Goal: Task Accomplishment & Management: Complete application form

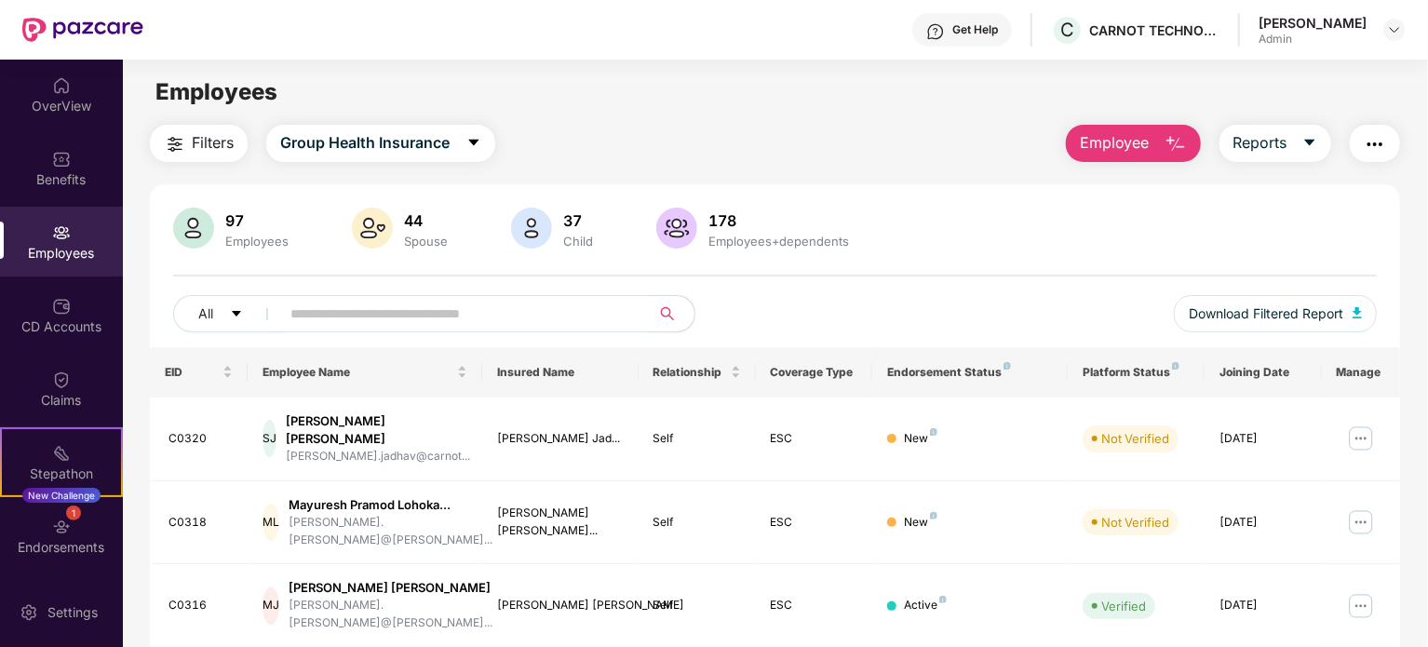
click at [1155, 142] on button "Employee" at bounding box center [1133, 143] width 135 height 37
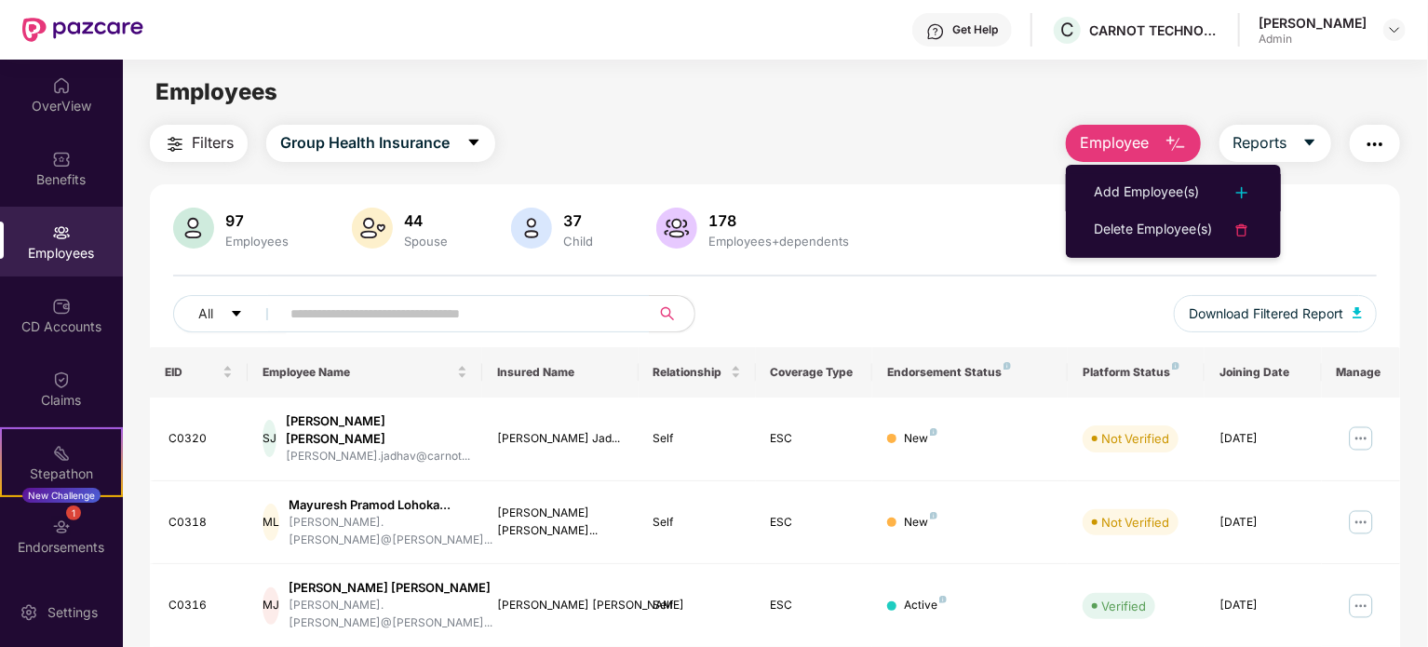
click at [1162, 170] on ul "Add Employee(s) Delete Employee(s)" at bounding box center [1173, 211] width 215 height 93
click at [1162, 184] on div "Add Employee(s)" at bounding box center [1146, 193] width 105 height 22
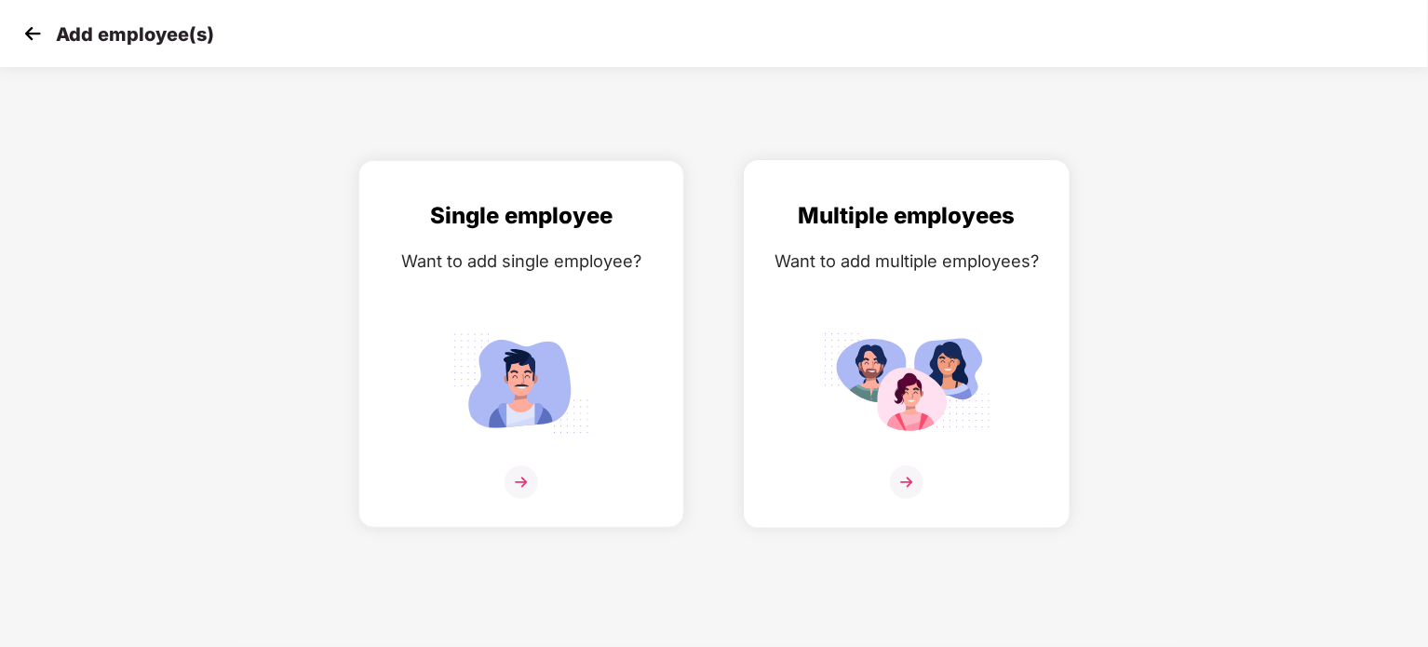
click at [897, 452] on div "Multiple employees Want to add multiple employees?" at bounding box center [906, 360] width 287 height 324
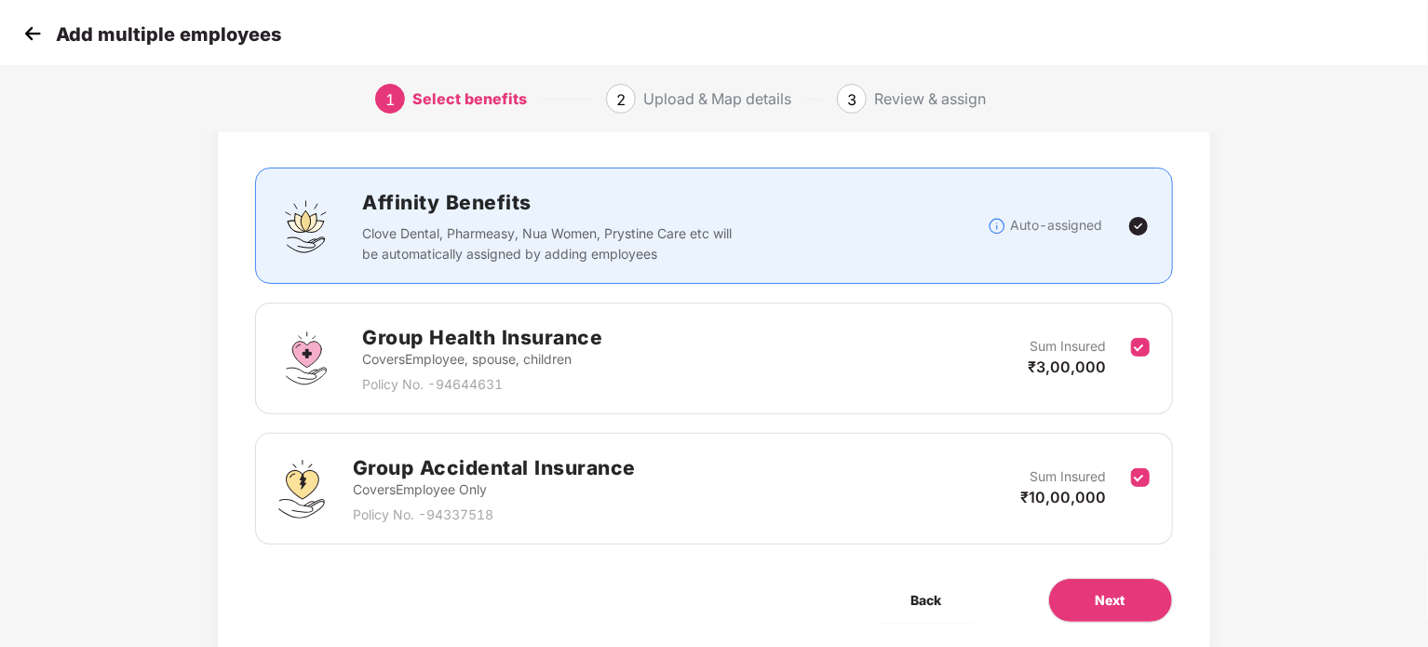
scroll to position [149, 0]
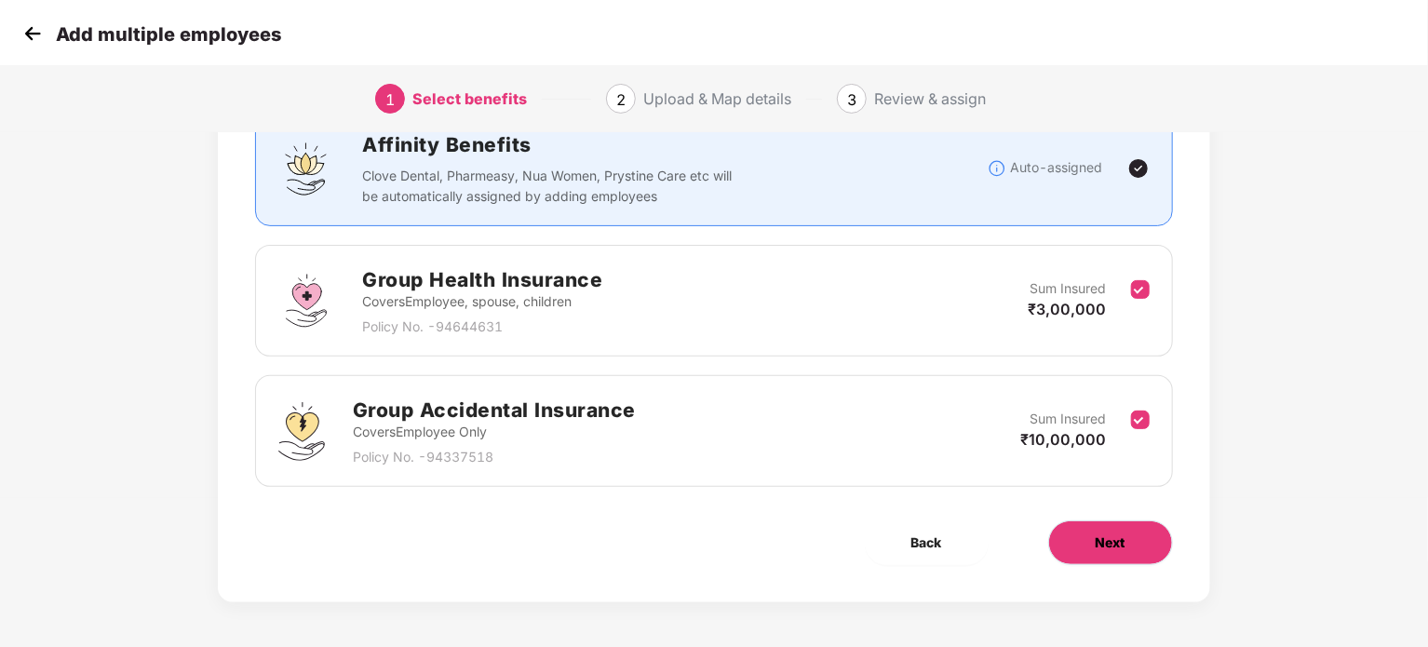
click at [1069, 561] on button "Next" at bounding box center [1110, 542] width 125 height 45
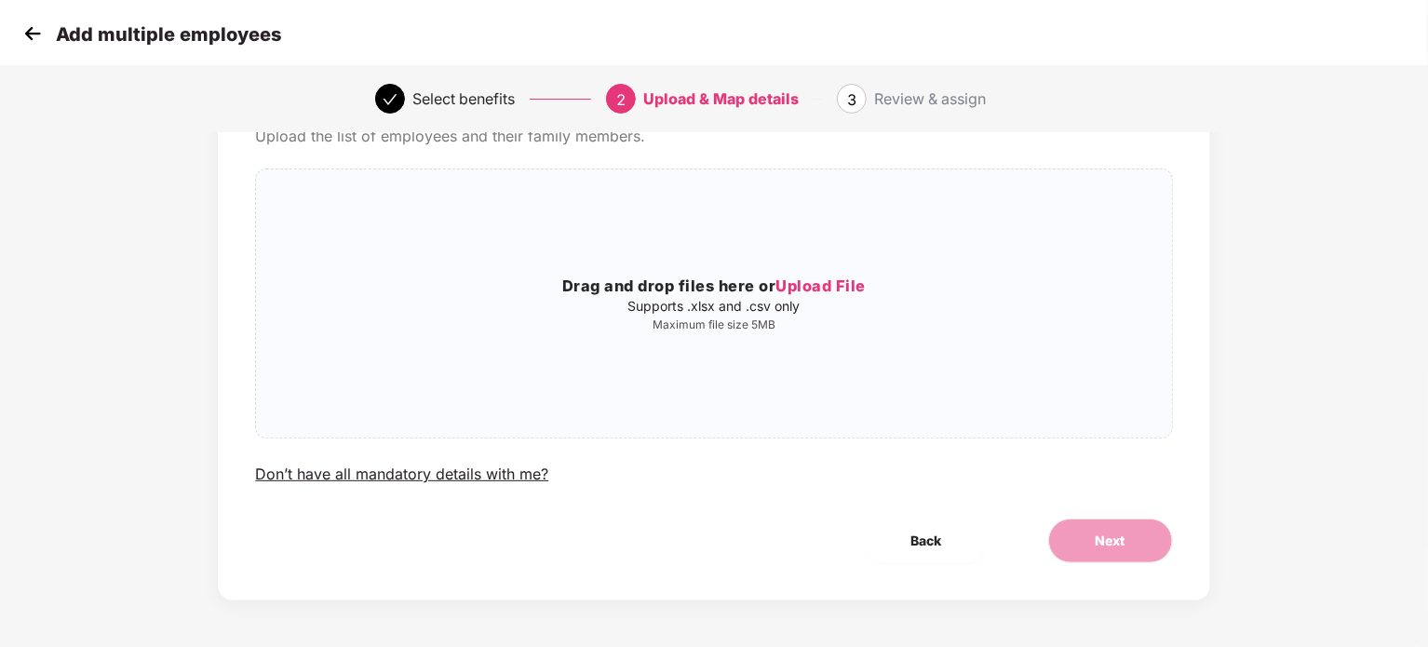
scroll to position [0, 0]
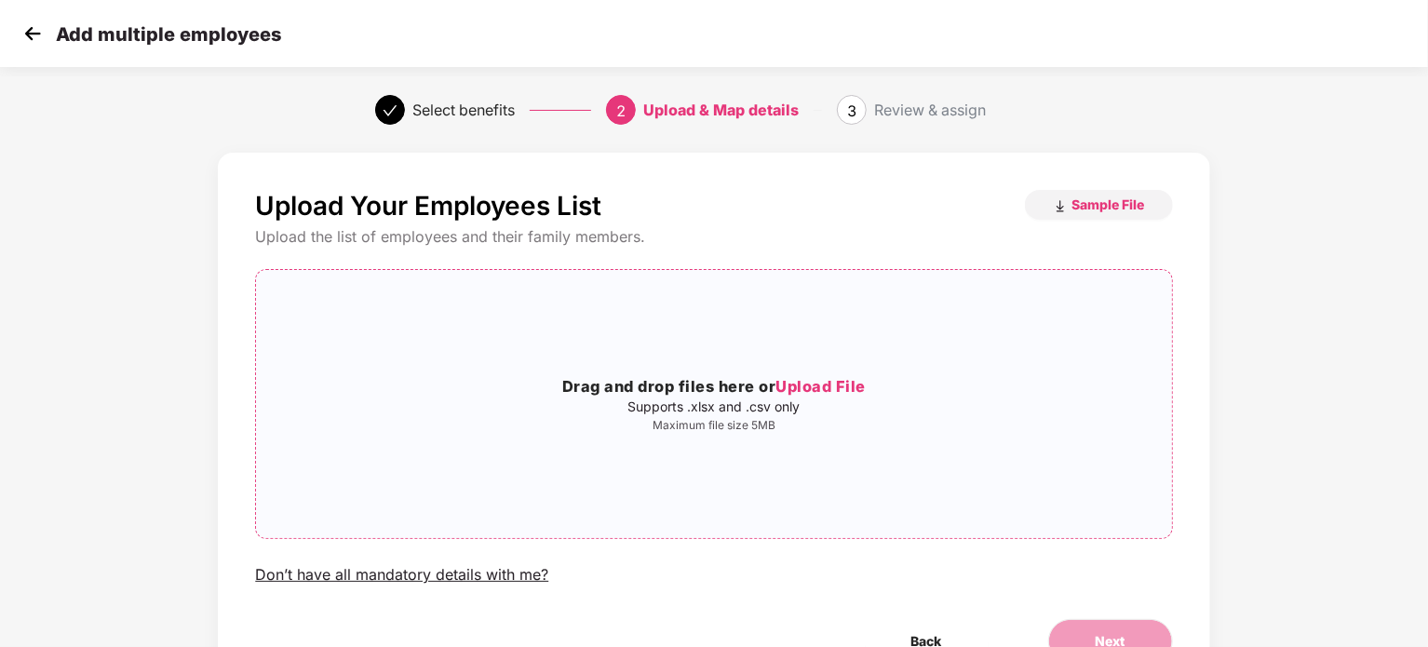
click at [829, 384] on span "Upload File" at bounding box center [821, 386] width 90 height 19
click at [1103, 206] on span "Sample File" at bounding box center [1109, 205] width 73 height 18
click at [845, 390] on span "Upload File" at bounding box center [821, 386] width 90 height 19
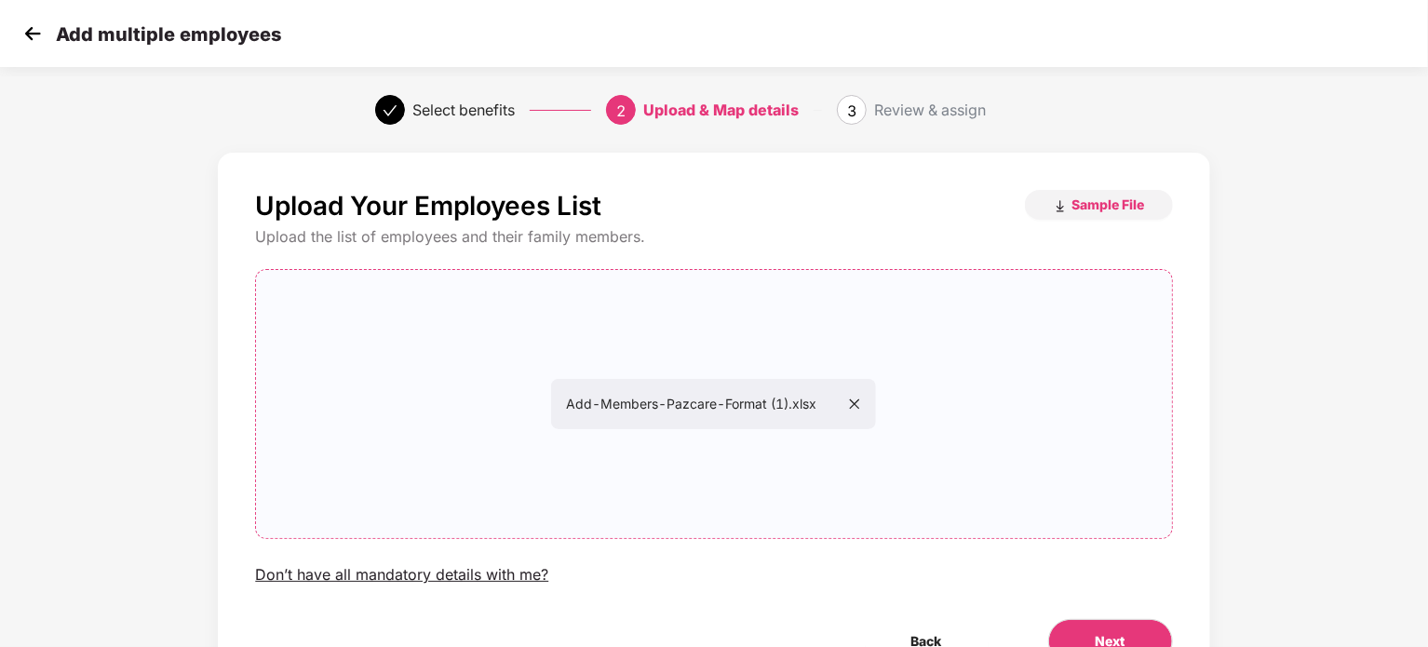
scroll to position [101, 0]
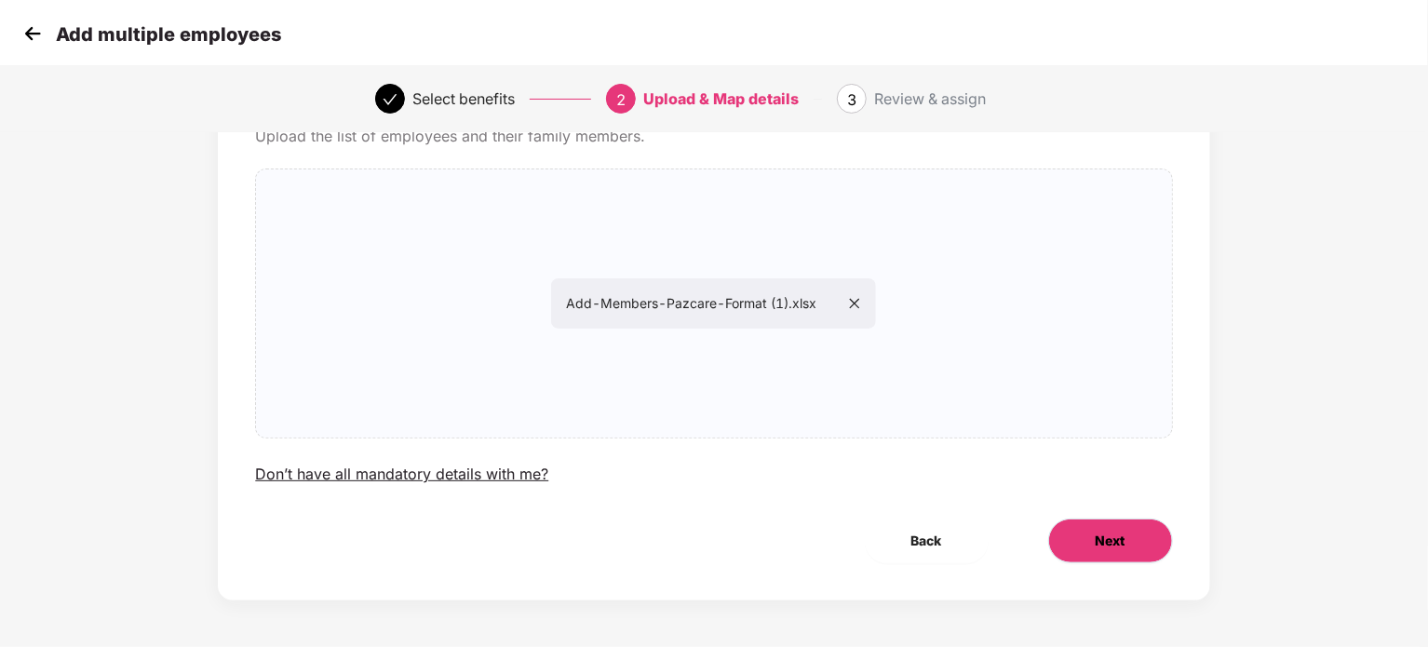
click at [1128, 544] on button "Next" at bounding box center [1110, 541] width 125 height 45
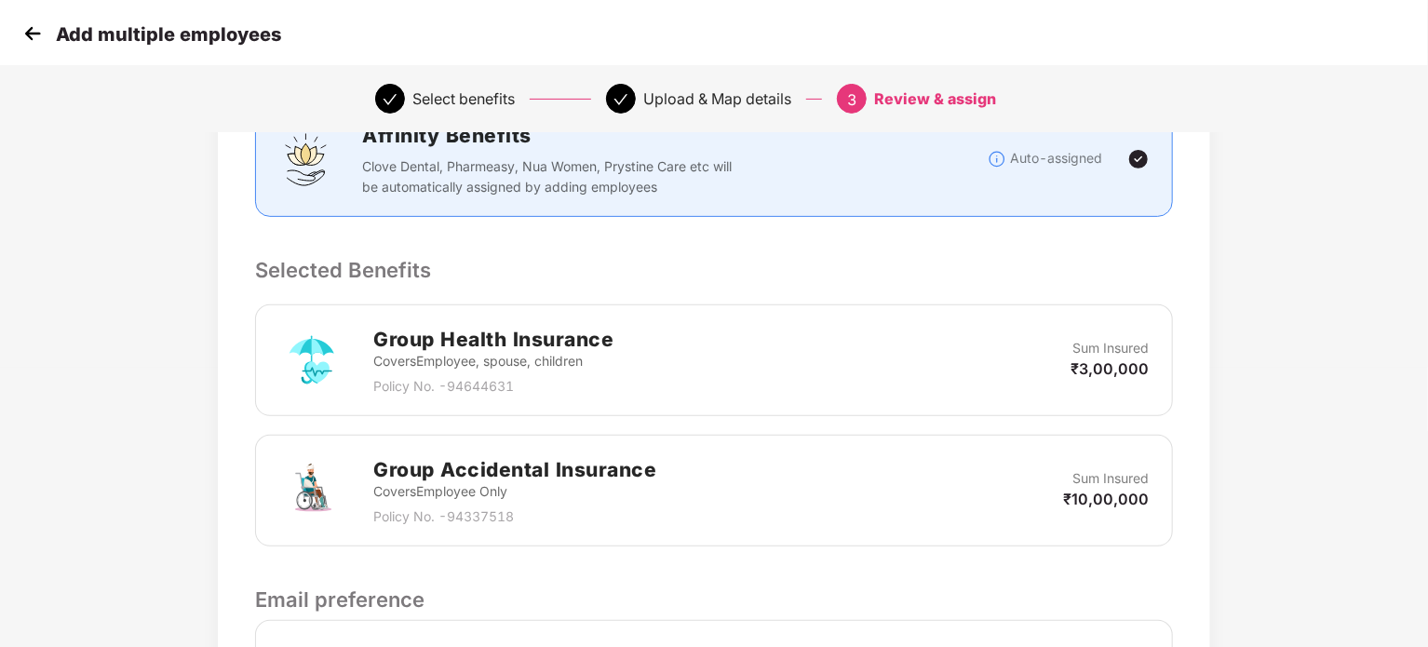
scroll to position [519, 0]
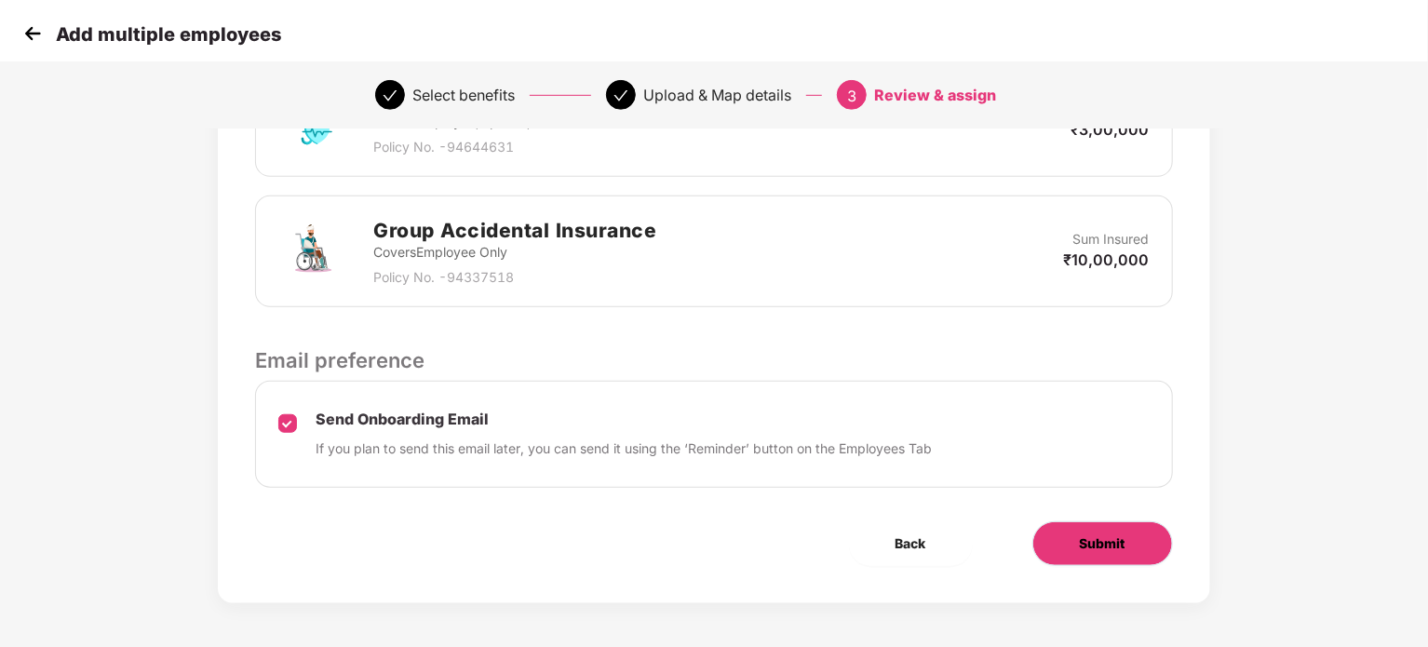
click at [1119, 537] on span "Submit" at bounding box center [1103, 544] width 46 height 20
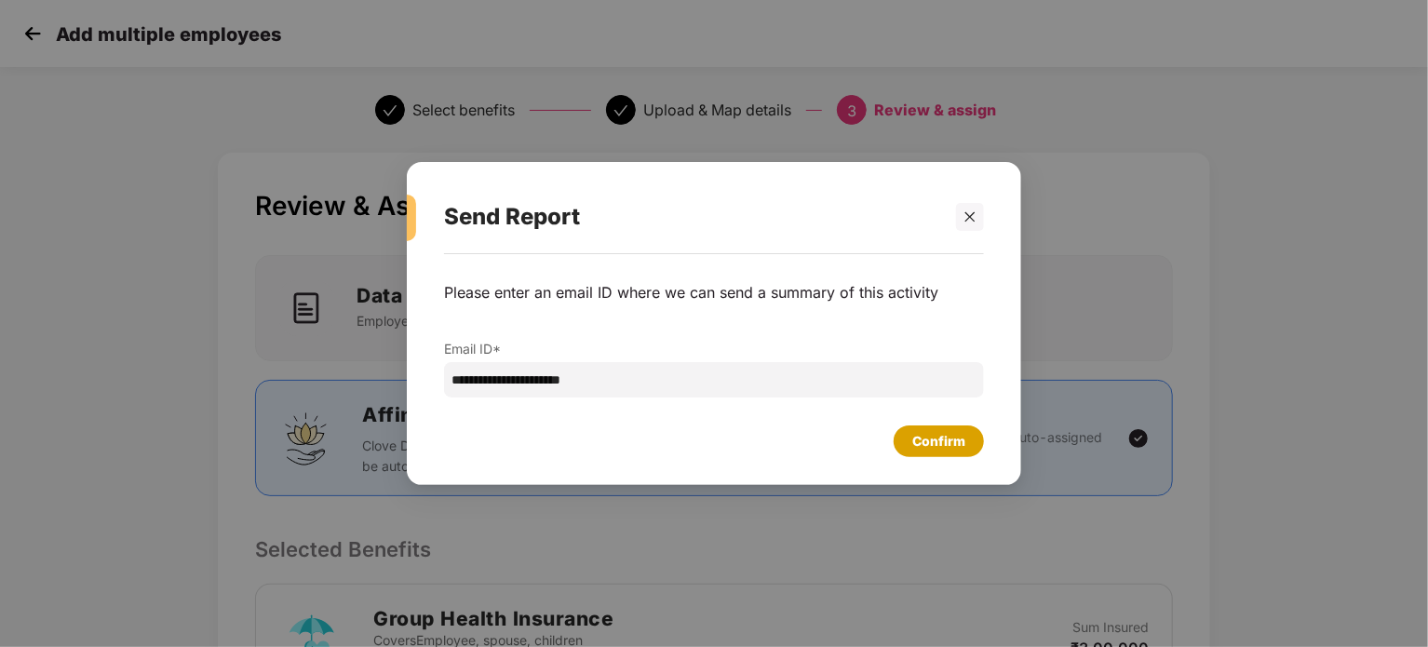
click at [951, 431] on div "Confirm" at bounding box center [938, 441] width 53 height 20
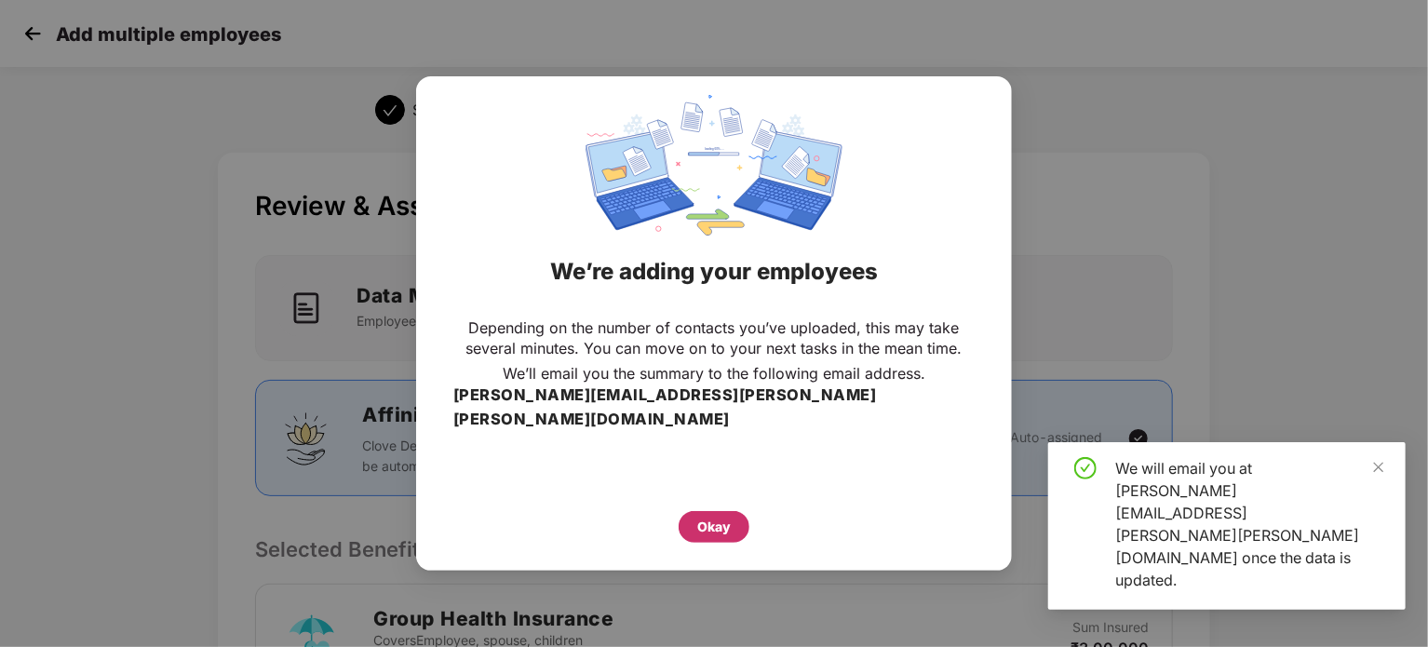
click at [727, 517] on div "Okay" at bounding box center [714, 527] width 34 height 20
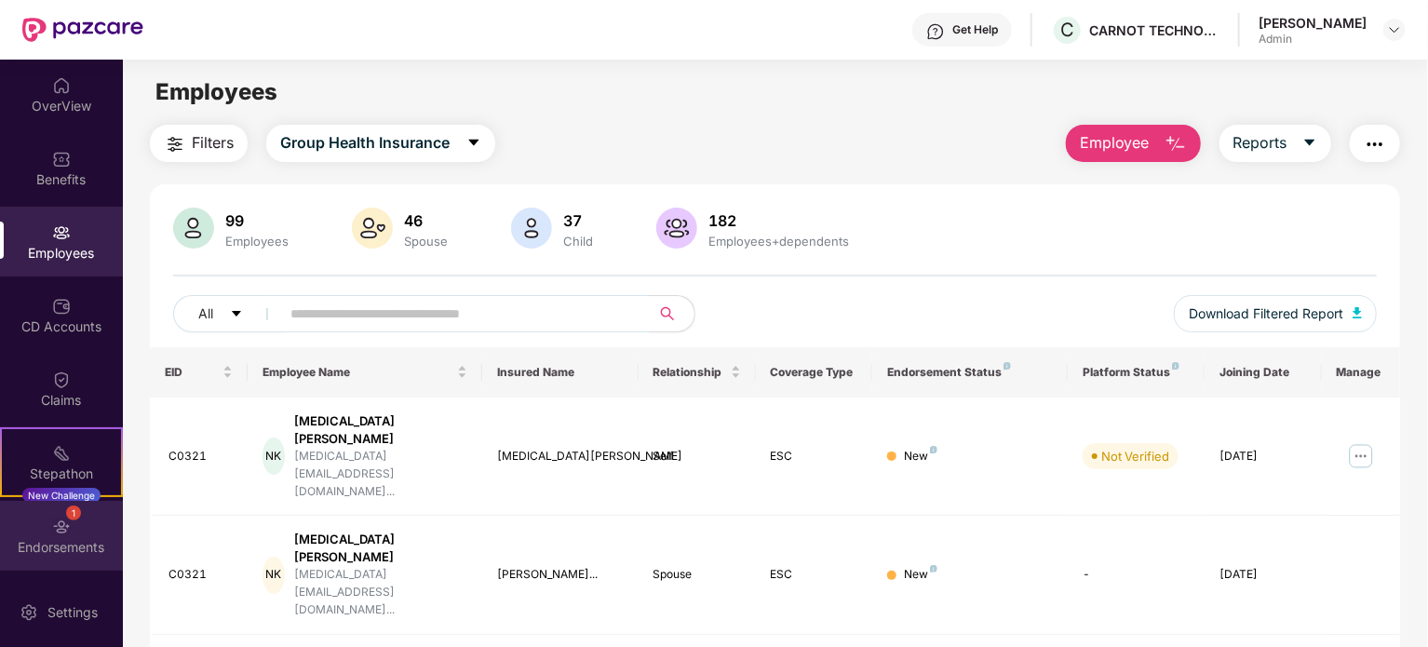
click at [96, 539] on div "Endorsements" at bounding box center [61, 547] width 123 height 19
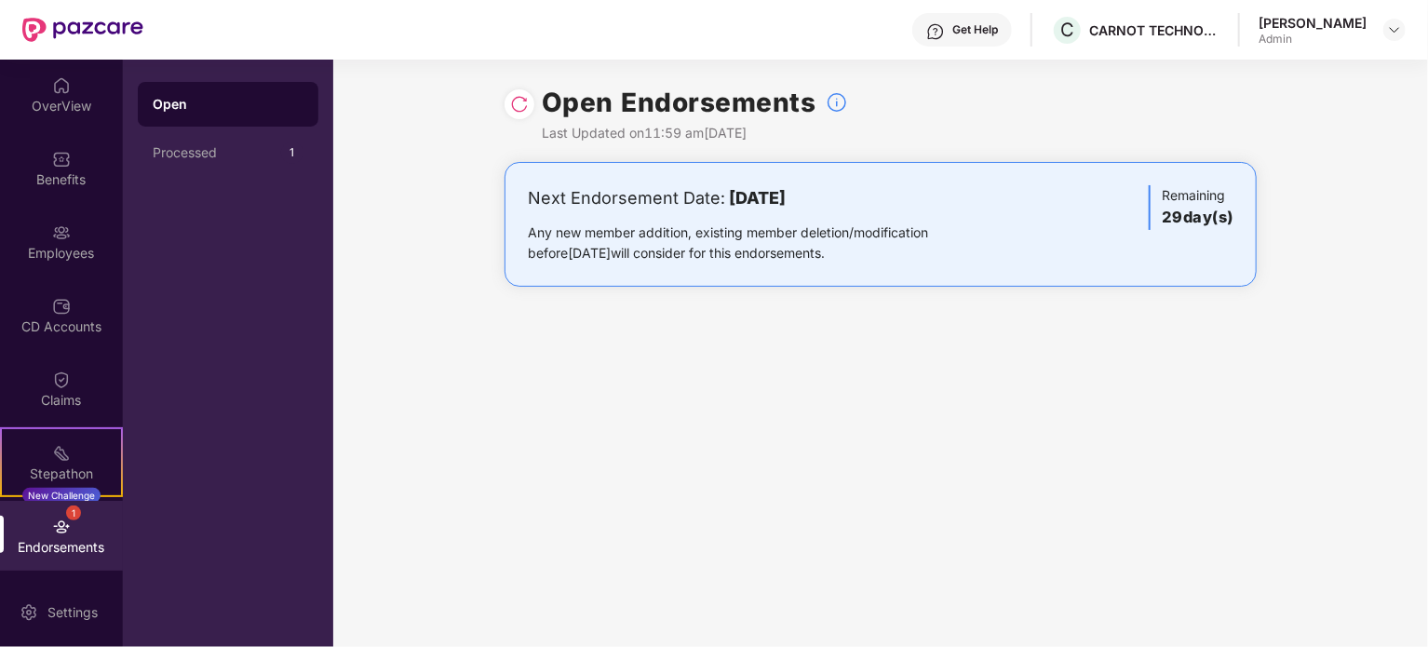
click at [181, 112] on div "Open" at bounding box center [228, 104] width 151 height 19
click at [194, 146] on div "Processed" at bounding box center [217, 152] width 128 height 15
